Goal: Contribute content

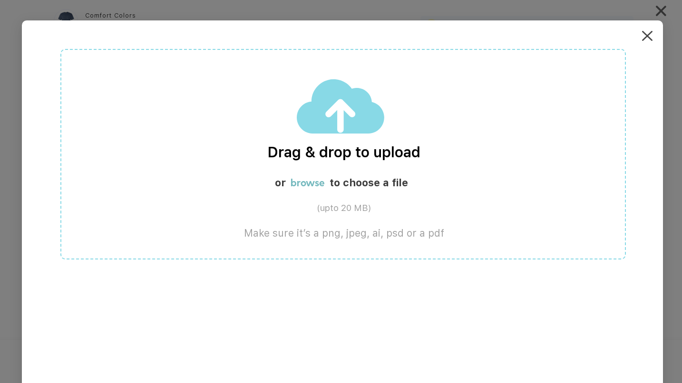
click at [648, 38] on img at bounding box center [647, 36] width 10 height 10
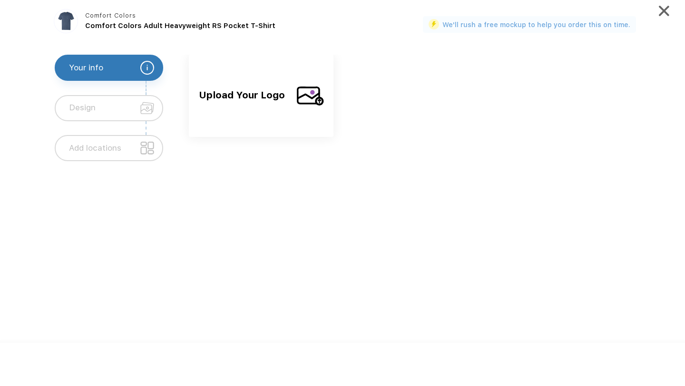
click at [273, 94] on span "Upload Your Logo" at bounding box center [244, 102] width 90 height 31
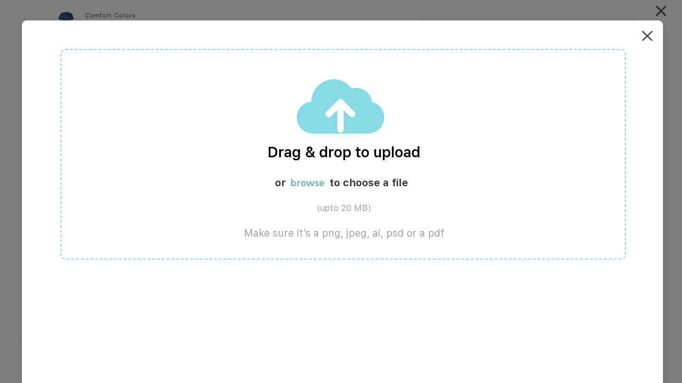
click at [331, 122] on img at bounding box center [341, 106] width 88 height 56
click at [339, 164] on div "Drag & drop to upload or browse to choose a file (upto 20 MB) Make sure it’s a …" at bounding box center [342, 154] width 565 height 211
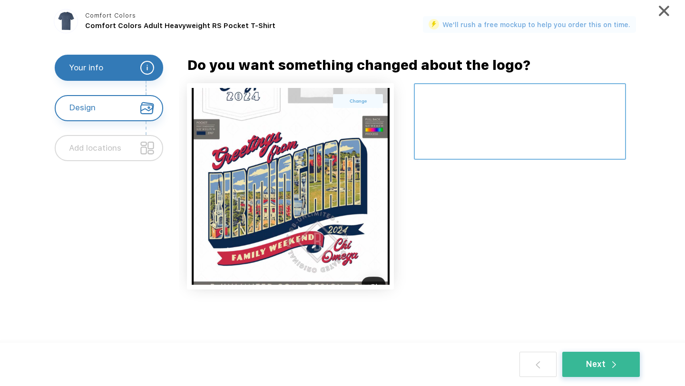
click at [475, 103] on textarea at bounding box center [520, 121] width 212 height 77
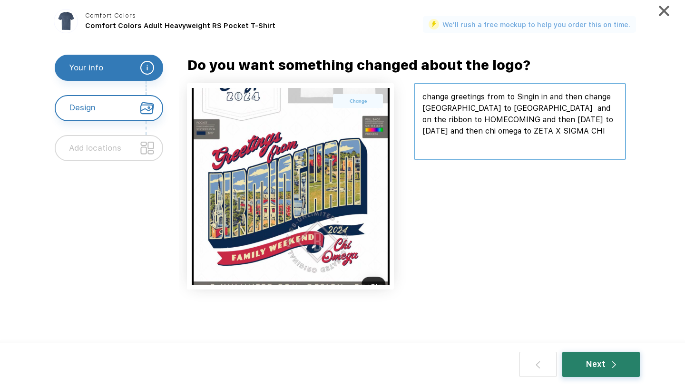
type textarea "change greetings from to Singin in and then change [GEOGRAPHIC_DATA] to [GEOGRA…"
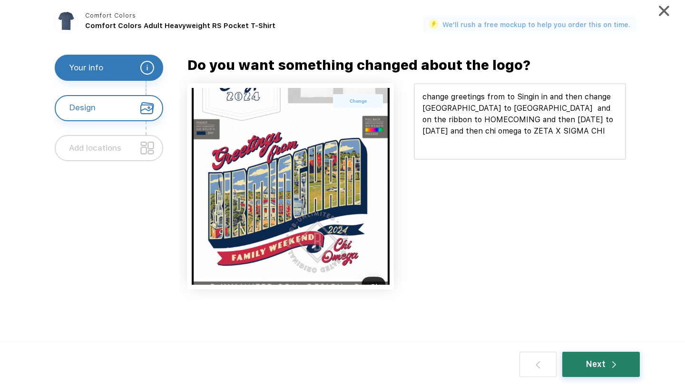
click at [604, 360] on div "Next" at bounding box center [601, 364] width 30 height 12
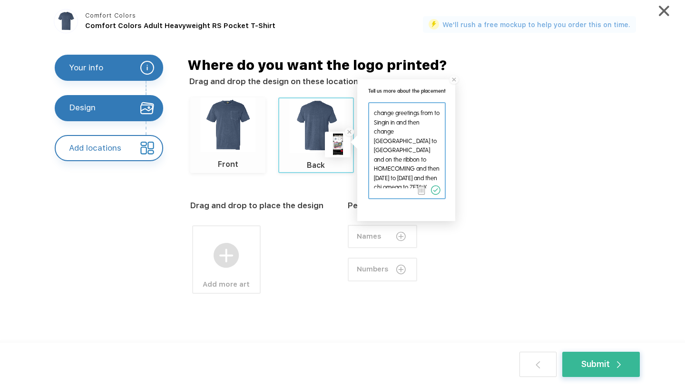
click at [226, 139] on img at bounding box center [228, 124] width 55 height 55
click at [229, 249] on img at bounding box center [225, 255] width 25 height 25
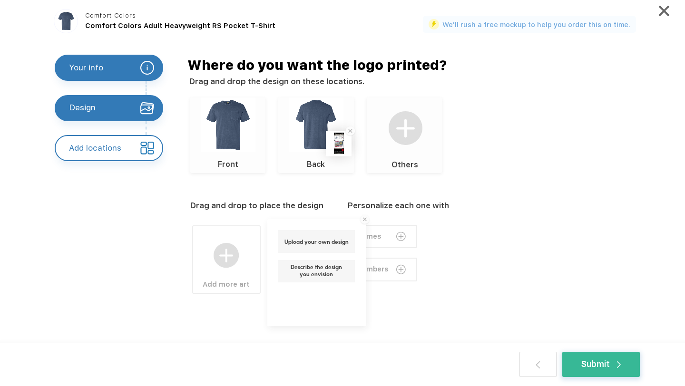
click at [294, 246] on div "Upload your own design" at bounding box center [316, 241] width 77 height 22
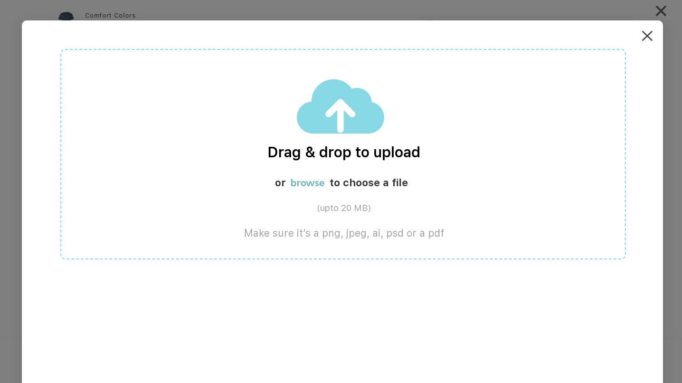
click at [224, 170] on div "Drag & drop to upload or browse to choose a file (upto 20 MB) Make sure it’s a …" at bounding box center [342, 154] width 565 height 211
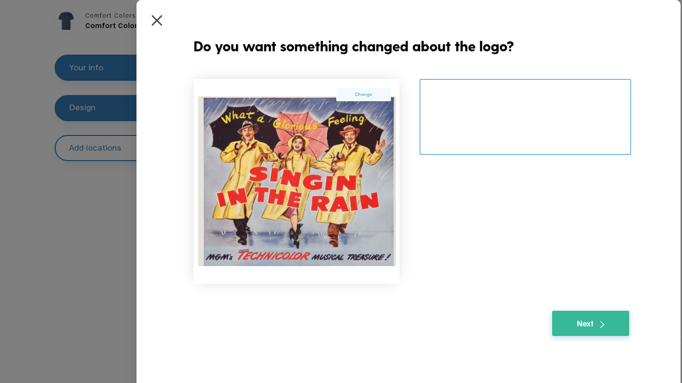
click at [506, 108] on textarea at bounding box center [525, 117] width 212 height 77
type textarea "C"
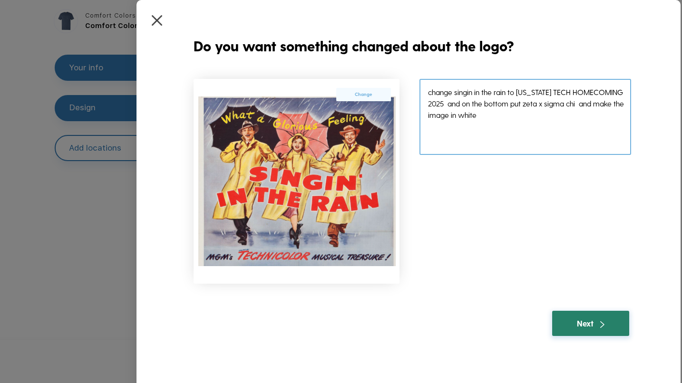
type textarea "change singin in the rain to [US_STATE] TECH HOMECOMING 2025 and on the bottom …"
click at [575, 319] on div "Next" at bounding box center [590, 323] width 77 height 25
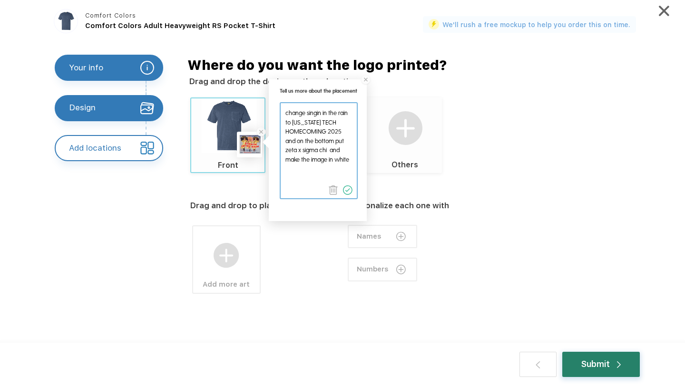
click at [572, 362] on div "Submit" at bounding box center [600, 364] width 77 height 25
